Goal: Information Seeking & Learning: Learn about a topic

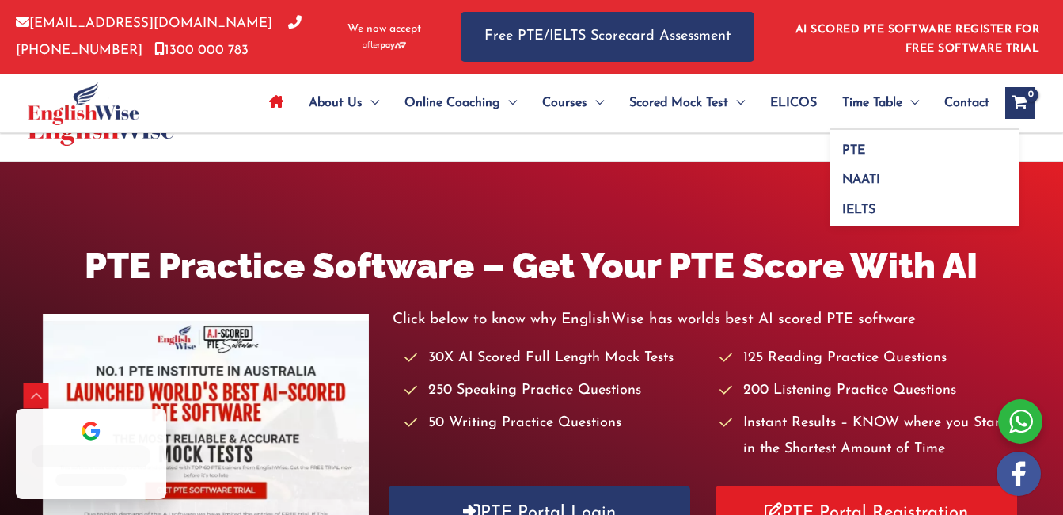
click at [848, 95] on span "Time Table" at bounding box center [872, 102] width 60 height 55
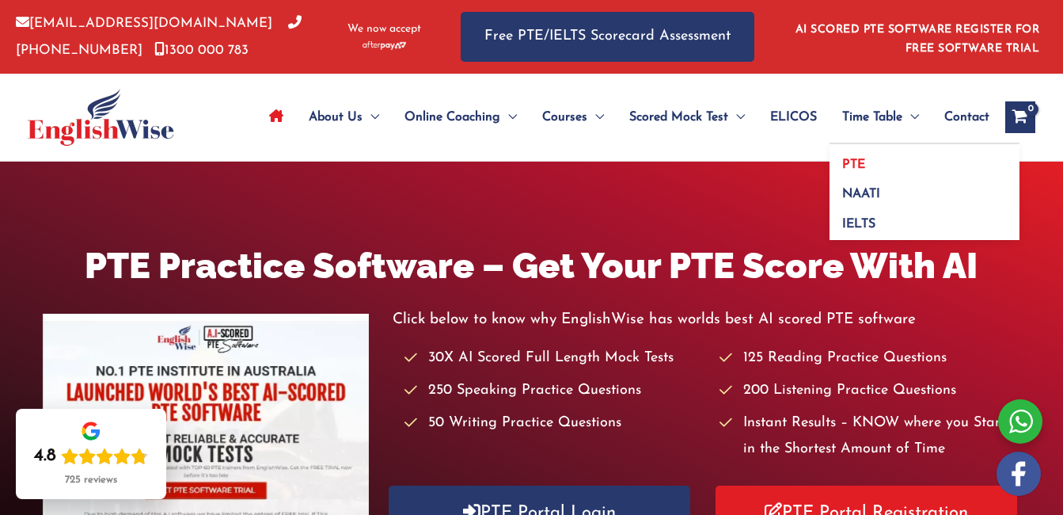
click at [858, 159] on span "PTE" at bounding box center [853, 164] width 23 height 13
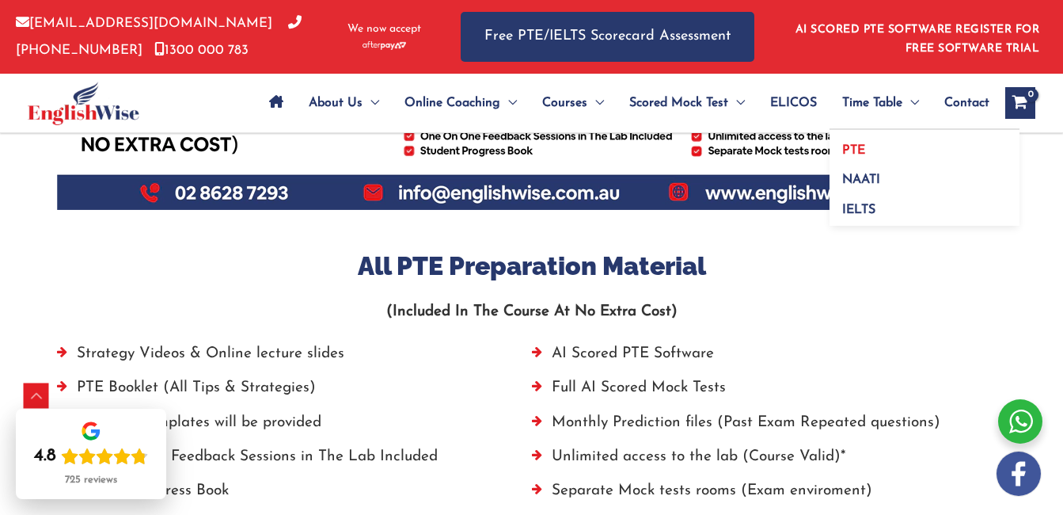
scroll to position [874, 0]
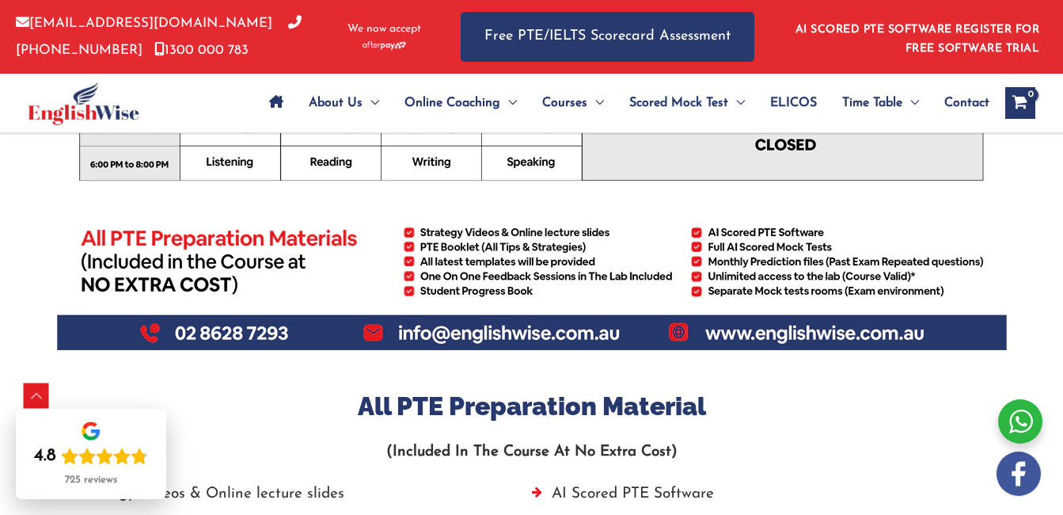
click at [281, 104] on link "Site Navigation: Main Menu" at bounding box center [276, 102] width 40 height 55
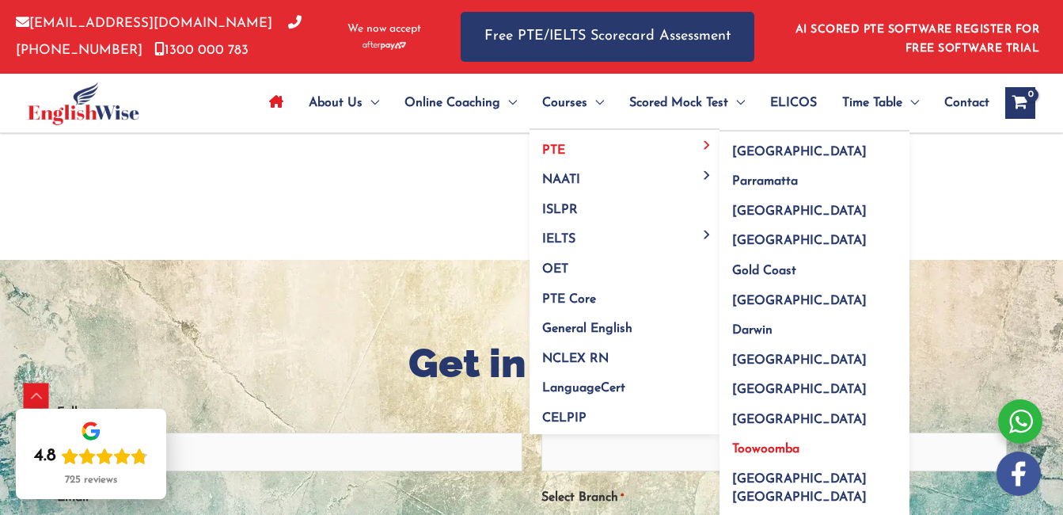
scroll to position [3432, 0]
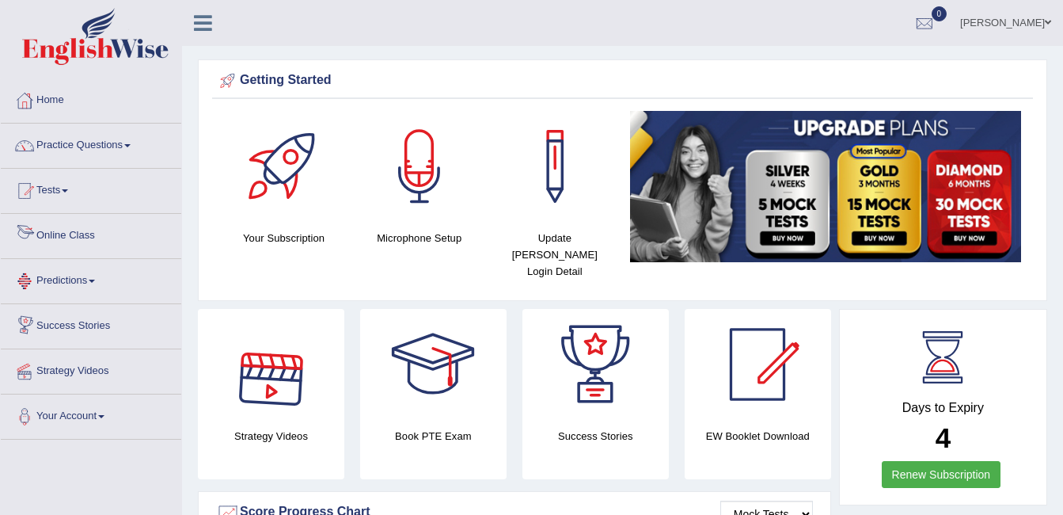
click at [101, 235] on link "Online Class" at bounding box center [91, 234] width 180 height 40
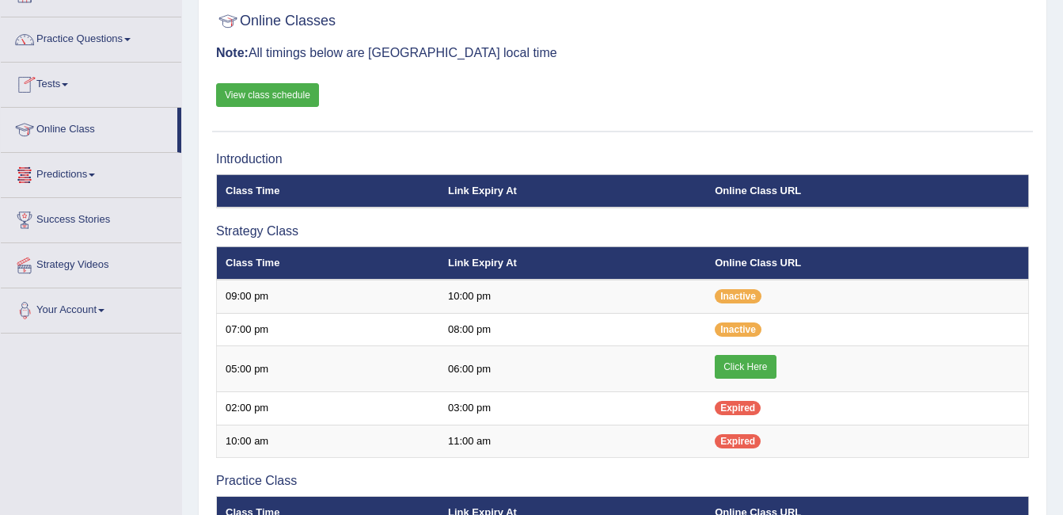
scroll to position [79, 0]
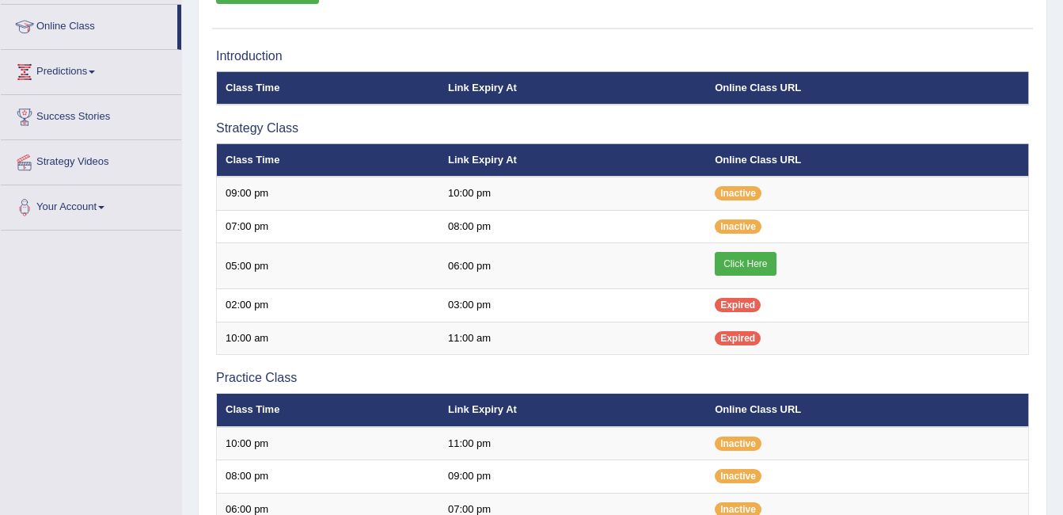
scroll to position [237, 0]
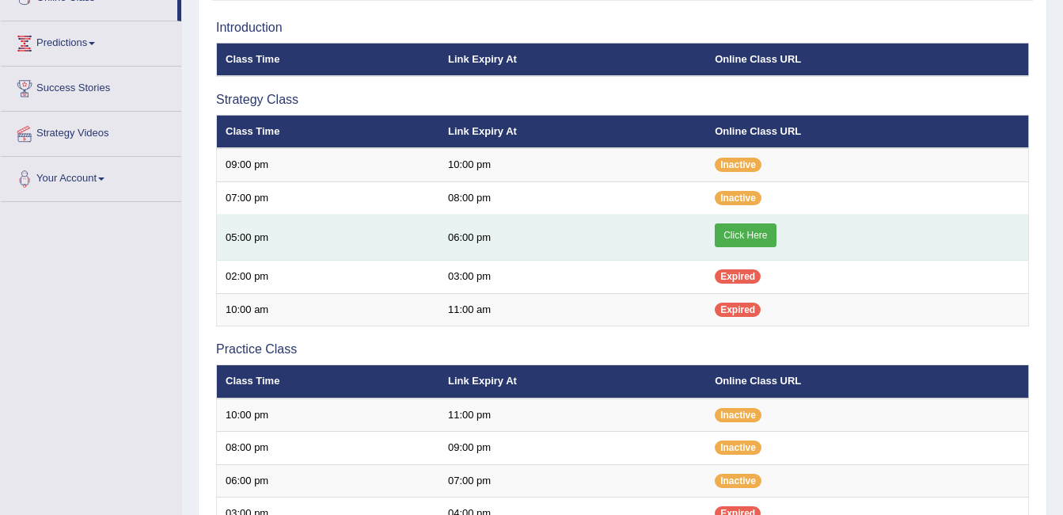
click at [749, 232] on link "Click Here" at bounding box center [745, 235] width 61 height 24
